Goal: Task Accomplishment & Management: Use online tool/utility

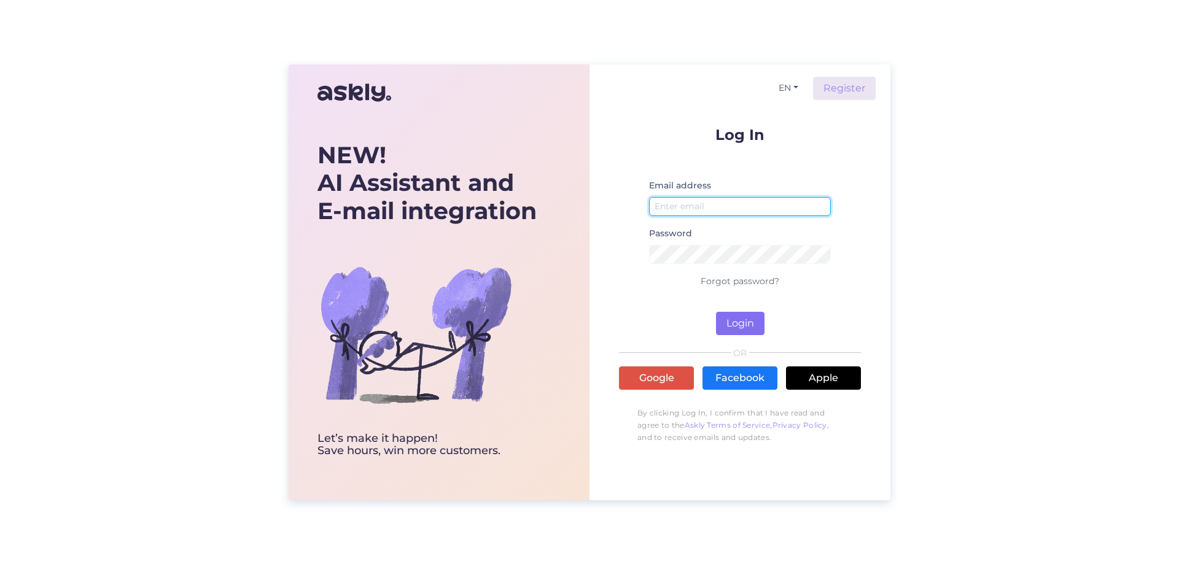
type input "[PERSON_NAME][EMAIL_ADDRESS][DOMAIN_NAME]"
click at [737, 332] on button "Login" at bounding box center [740, 323] width 49 height 23
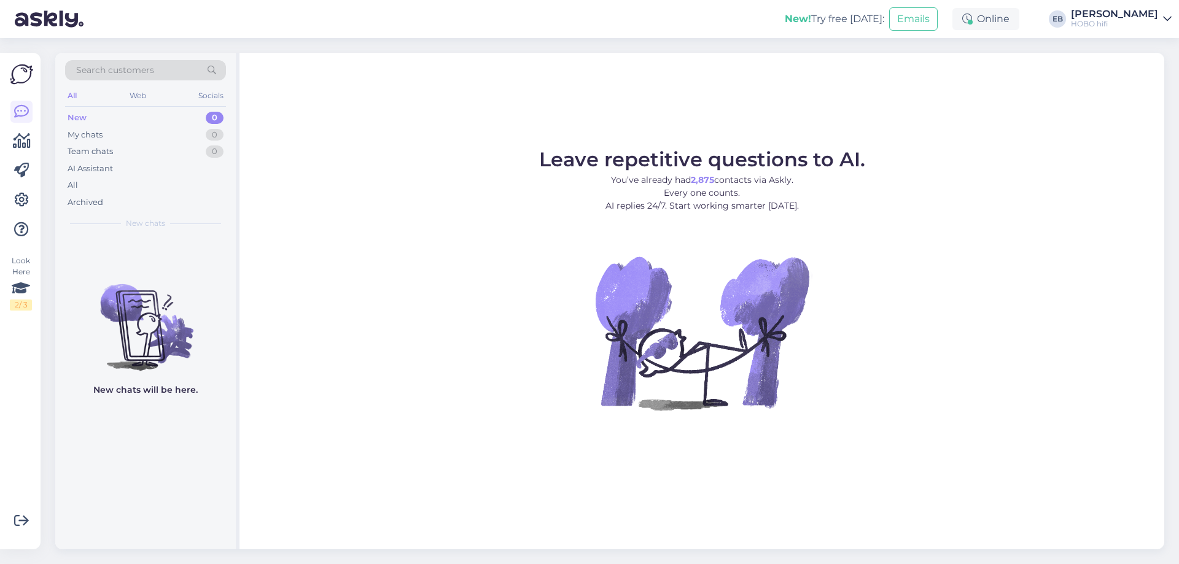
click at [410, 128] on div "Leave repetitive questions to AI. You’ve already had 2,875 contacts via Askly. …" at bounding box center [701, 301] width 925 height 497
click at [425, 121] on div "Leave repetitive questions to AI. You’ve already had 2,875 contacts via Askly. …" at bounding box center [701, 301] width 925 height 497
click at [1014, 308] on figure "Leave repetitive questions to AI. You’ve already had 2,875 contacts via Askly. …" at bounding box center [702, 297] width 903 height 294
